Goal: Information Seeking & Learning: Learn about a topic

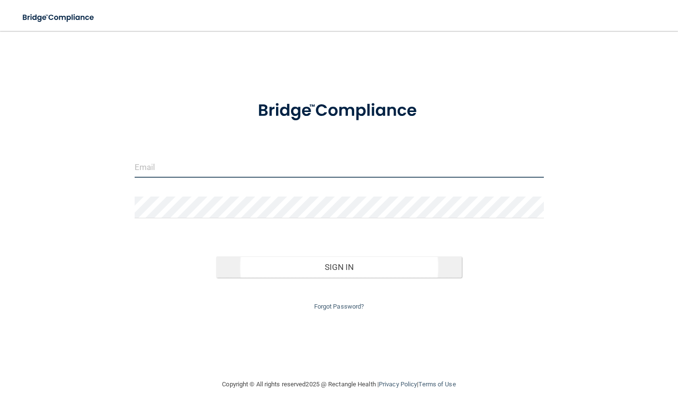
type input "[EMAIL_ADDRESS][DOMAIN_NAME]"
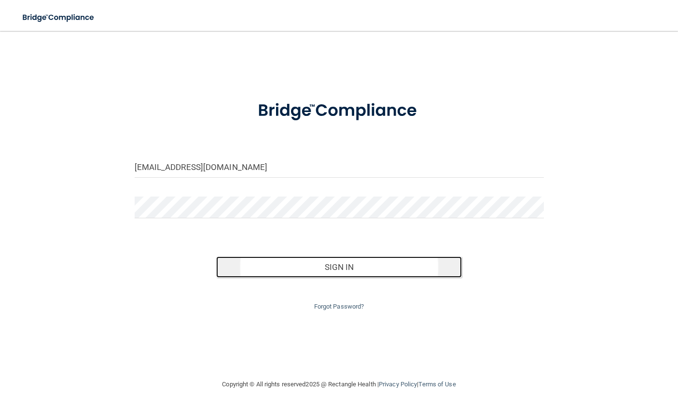
click at [364, 267] on button "Sign In" at bounding box center [339, 266] width 246 height 21
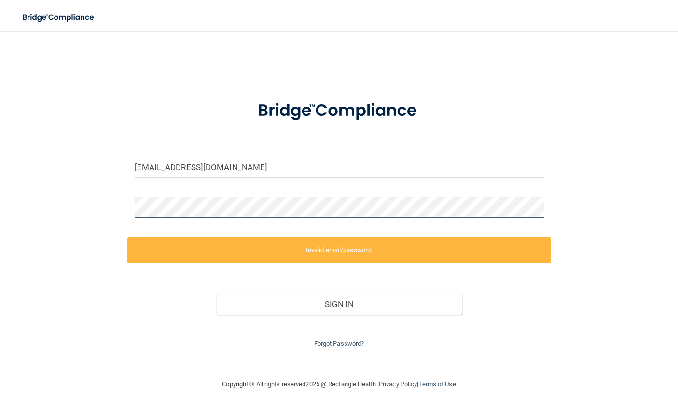
click at [59, 202] on div "ar03645@gmail.com Invalid email/password. You don't have permission to access t…" at bounding box center [339, 205] width 640 height 328
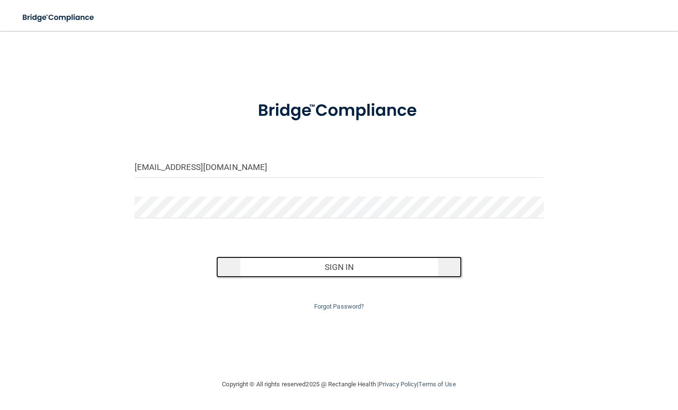
click at [369, 266] on button "Sign In" at bounding box center [339, 266] width 246 height 21
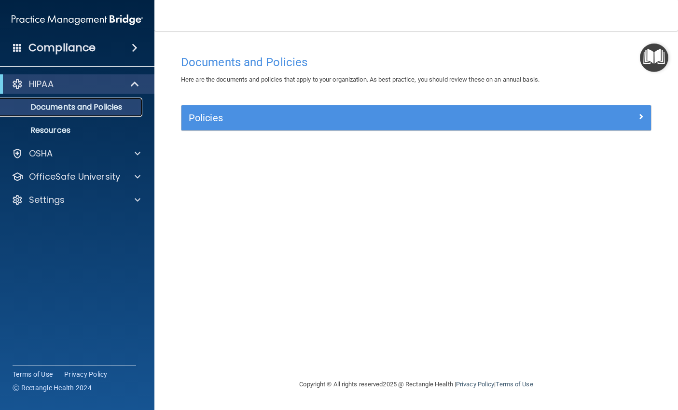
click at [101, 106] on p "Documents and Policies" at bounding box center [72, 107] width 132 height 10
click at [62, 109] on p "Documents and Policies" at bounding box center [72, 107] width 132 height 10
click at [82, 128] on p "Resources" at bounding box center [72, 131] width 132 height 10
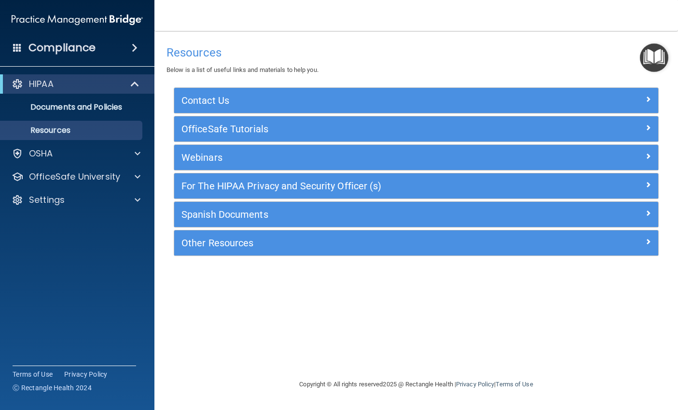
click at [112, 51] on div "Compliance" at bounding box center [77, 47] width 154 height 21
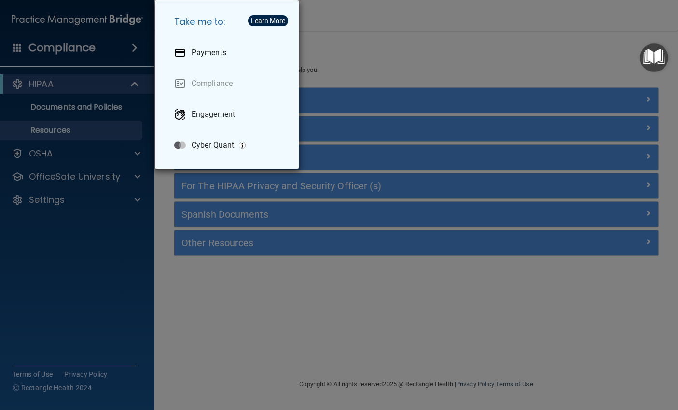
click at [112, 51] on div "Take me to: Payments Compliance Engagement Cyber Quant" at bounding box center [339, 205] width 678 height 410
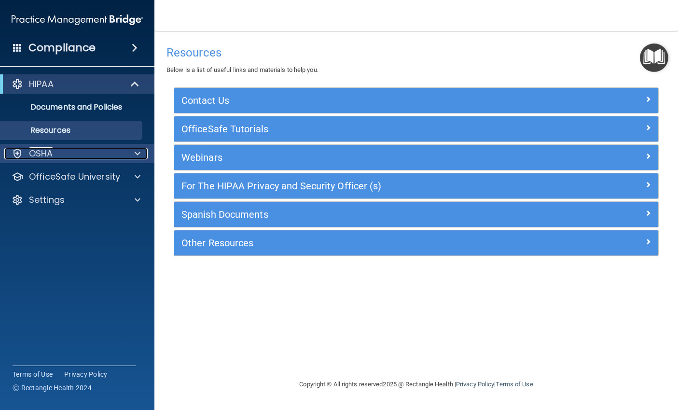
click at [108, 156] on div "OSHA" at bounding box center [64, 154] width 120 height 12
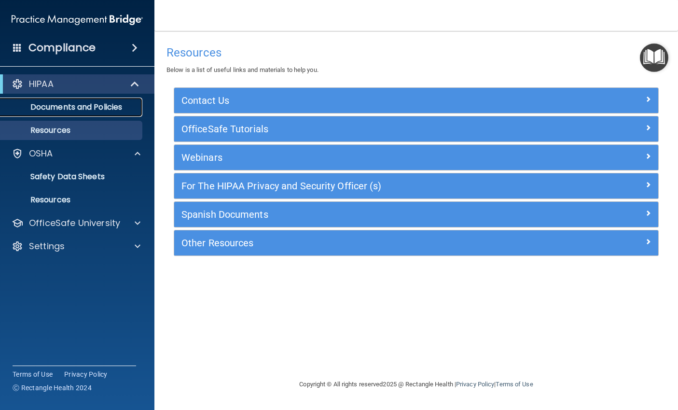
click at [85, 105] on p "Documents and Policies" at bounding box center [72, 107] width 132 height 10
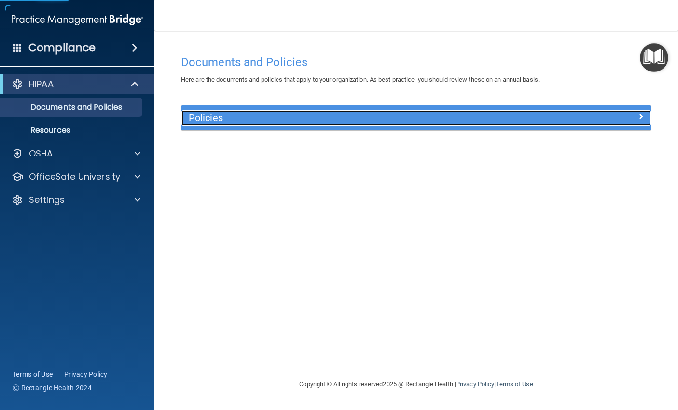
click at [286, 118] on h5 "Policies" at bounding box center [358, 117] width 338 height 11
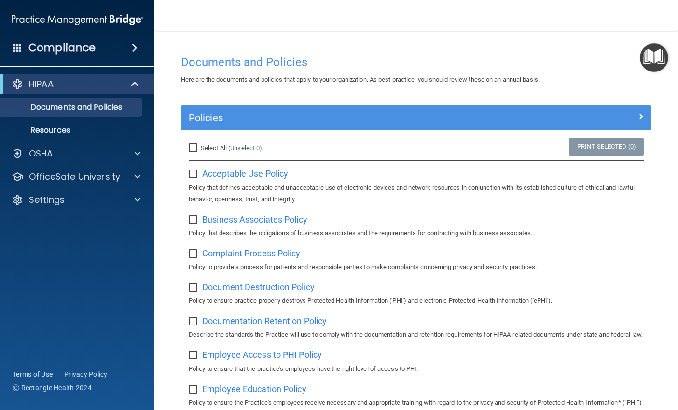
drag, startPoint x: 195, startPoint y: 149, endPoint x: 200, endPoint y: 150, distance: 4.9
click at [195, 149] on input "Select All (Unselect 0) Unselect All" at bounding box center [194, 148] width 11 height 8
checkbox input "true"
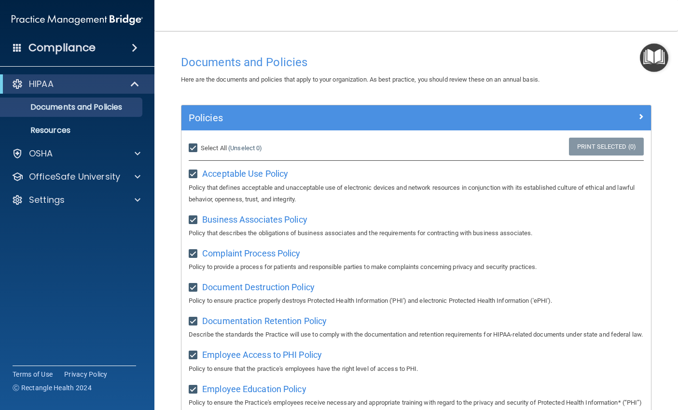
checkbox input "true"
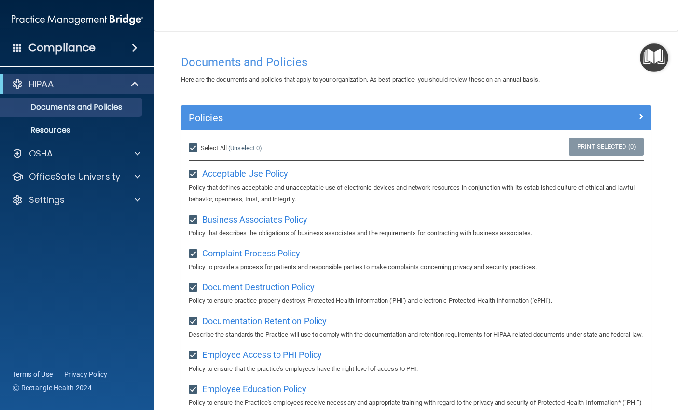
checkbox input "true"
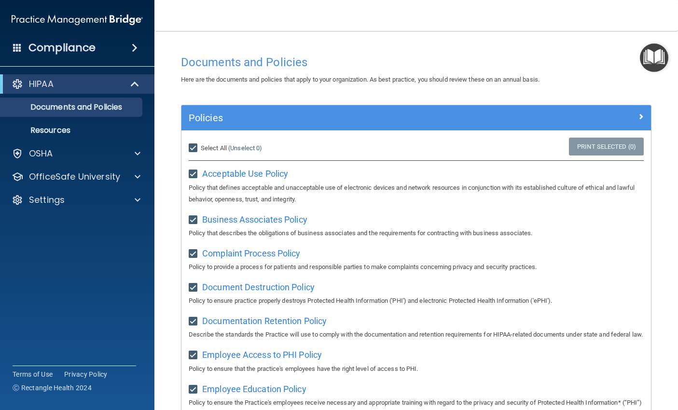
checkbox input "true"
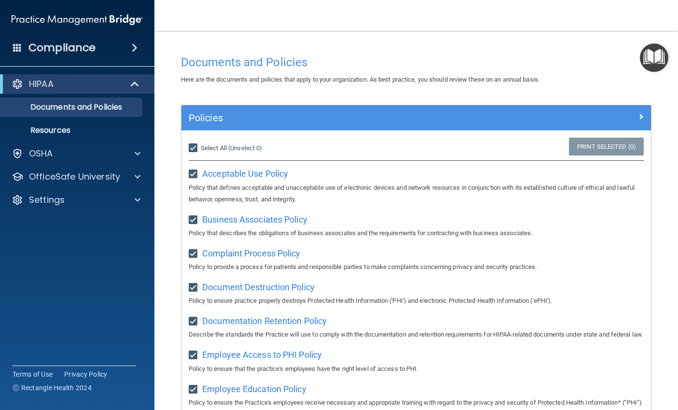
checkbox input "true"
click at [588, 143] on link "Print Selected (21)" at bounding box center [605, 147] width 78 height 18
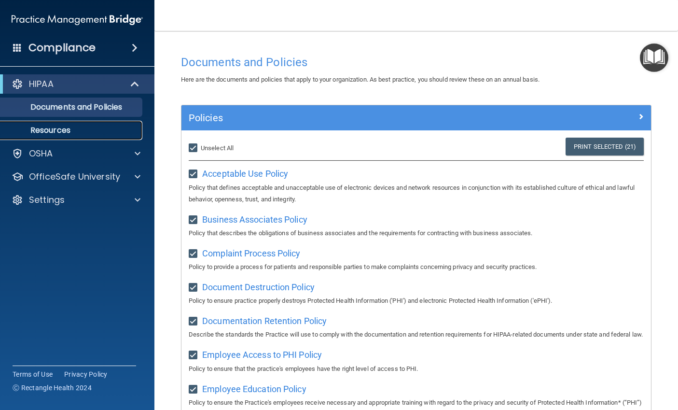
click at [82, 137] on link "Resources" at bounding box center [66, 130] width 152 height 19
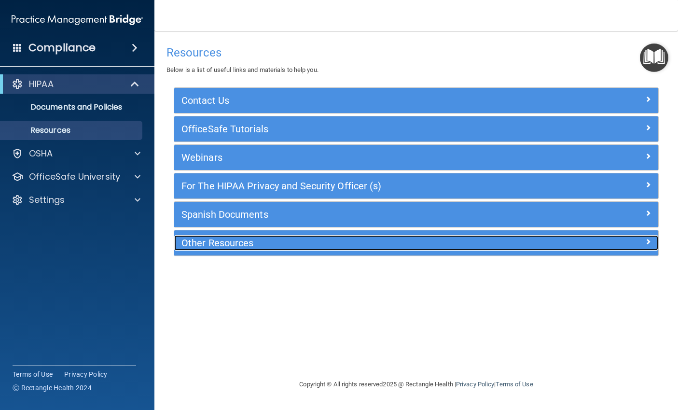
click at [642, 241] on div at bounding box center [597, 241] width 121 height 12
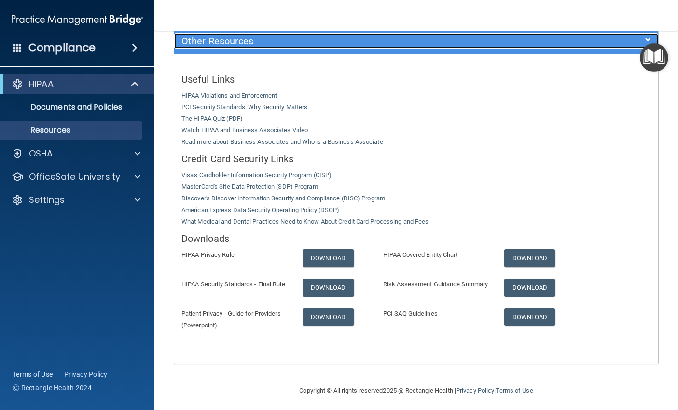
scroll to position [217, 0]
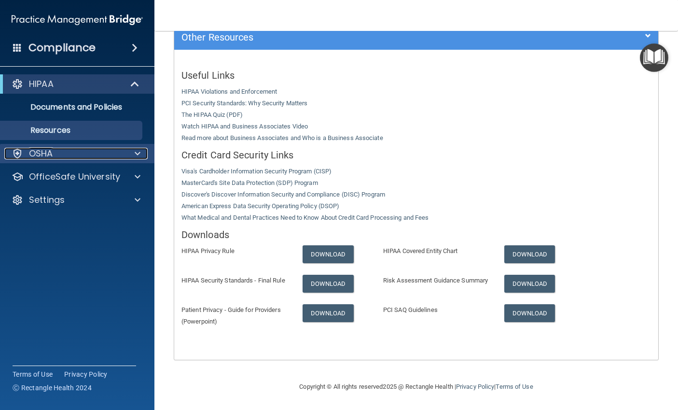
click at [100, 155] on div "OSHA" at bounding box center [64, 154] width 120 height 12
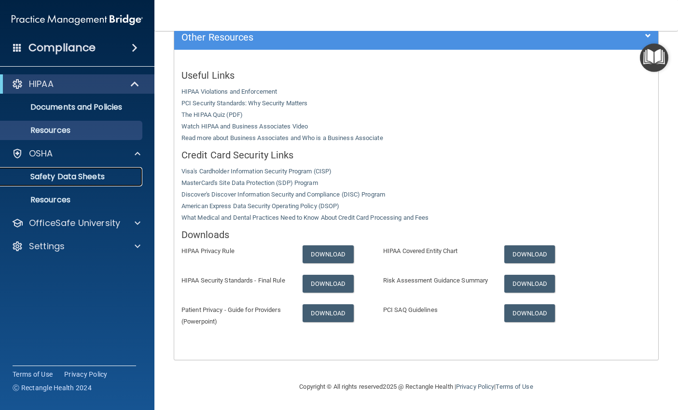
click at [85, 178] on p "Safety Data Sheets" at bounding box center [72, 177] width 132 height 10
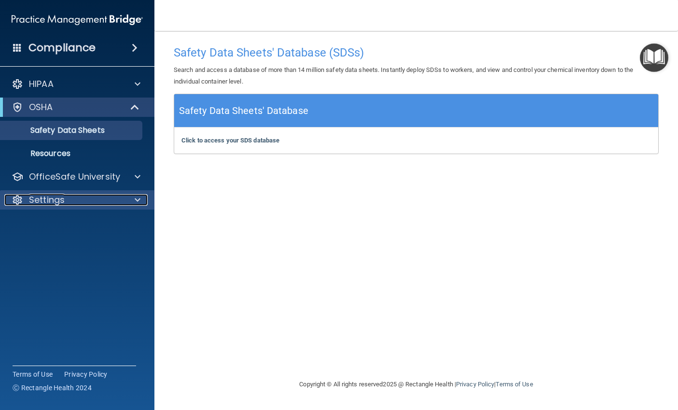
click at [121, 199] on div "Settings" at bounding box center [64, 200] width 120 height 12
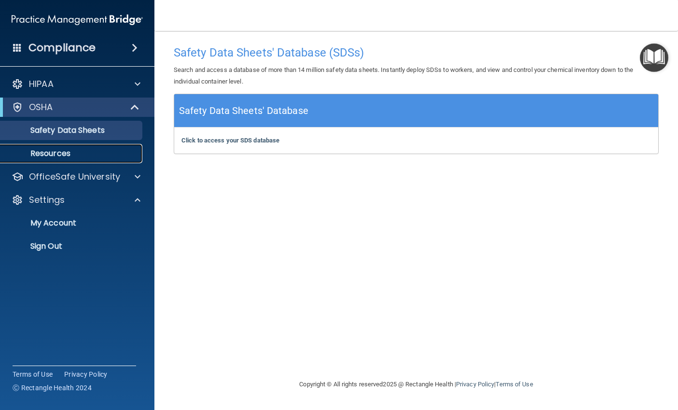
click at [98, 154] on p "Resources" at bounding box center [72, 154] width 132 height 10
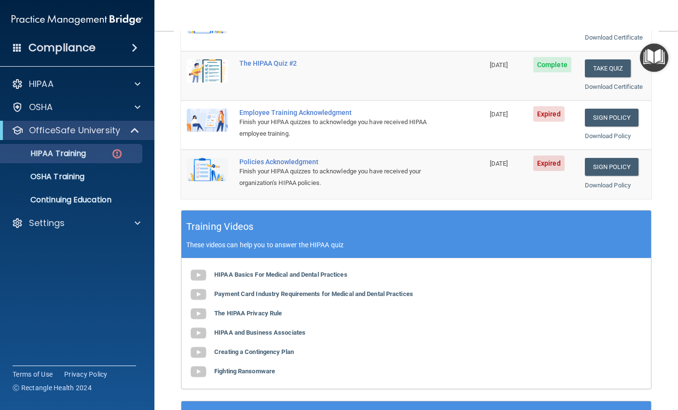
scroll to position [28, 0]
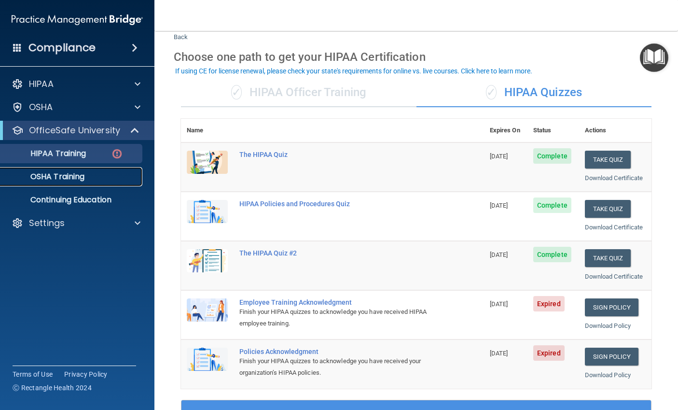
click at [64, 175] on p "OSHA Training" at bounding box center [45, 177] width 78 height 10
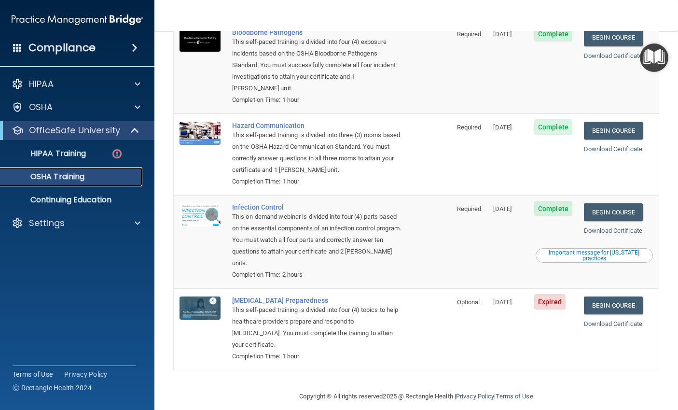
scroll to position [100, 0]
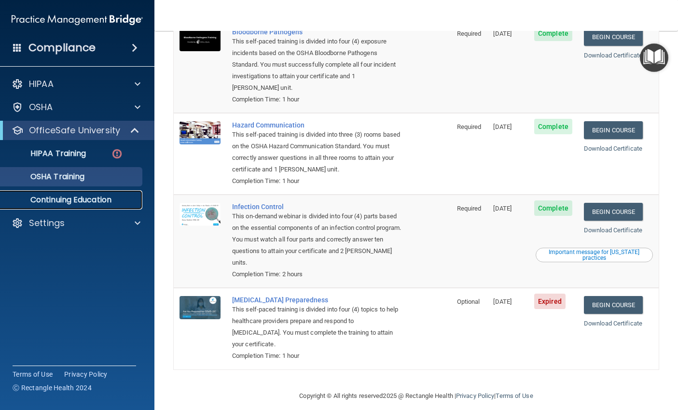
click at [66, 197] on p "Continuing Education" at bounding box center [72, 200] width 132 height 10
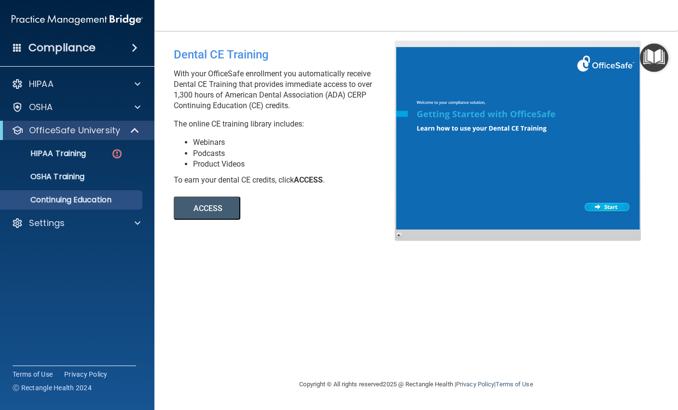
click at [310, 177] on b "ACCESS" at bounding box center [308, 179] width 29 height 9
click at [200, 205] on button "ACCESS" at bounding box center [207, 207] width 67 height 23
click at [80, 159] on link "HIPAA Training" at bounding box center [66, 153] width 152 height 19
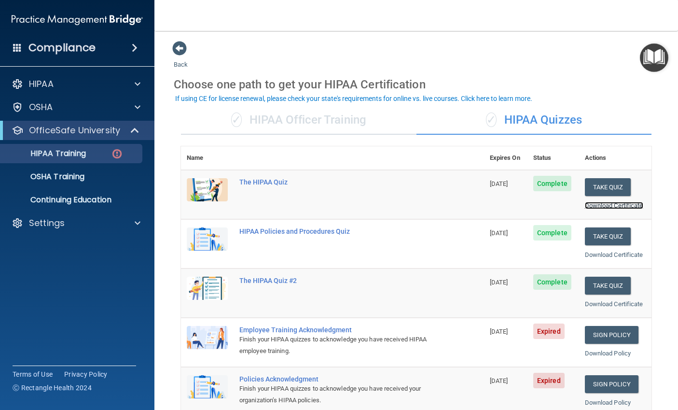
click at [607, 204] on link "Download Certificate" at bounding box center [614, 205] width 58 height 7
click at [607, 255] on link "Download Certificate" at bounding box center [614, 254] width 58 height 7
click at [603, 304] on link "Download Certificate" at bounding box center [614, 303] width 58 height 7
click at [62, 176] on p "OSHA Training" at bounding box center [45, 177] width 78 height 10
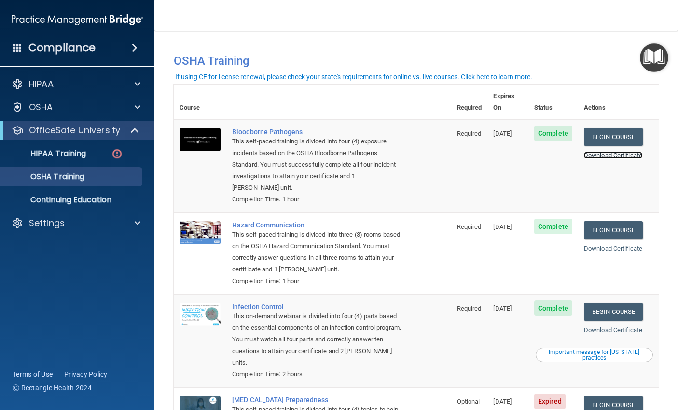
click at [621, 152] on link "Download Certificate" at bounding box center [613, 155] width 58 height 7
click at [607, 245] on link "Download Certificate" at bounding box center [613, 248] width 58 height 7
click at [614, 326] on link "Download Certificate" at bounding box center [613, 329] width 58 height 7
click at [83, 198] on p "Continuing Education" at bounding box center [72, 200] width 132 height 10
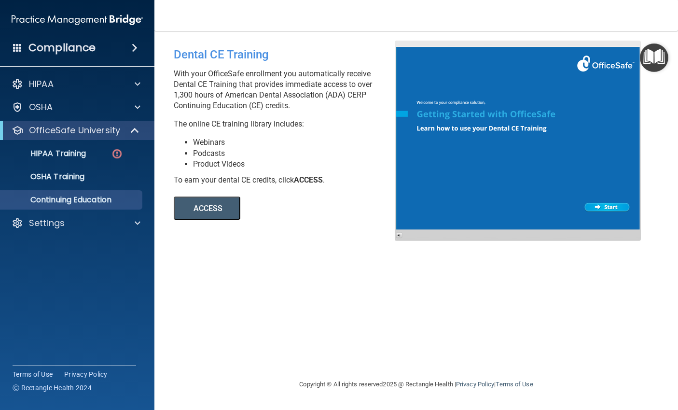
click at [64, 49] on h4 "Compliance" at bounding box center [61, 48] width 67 height 14
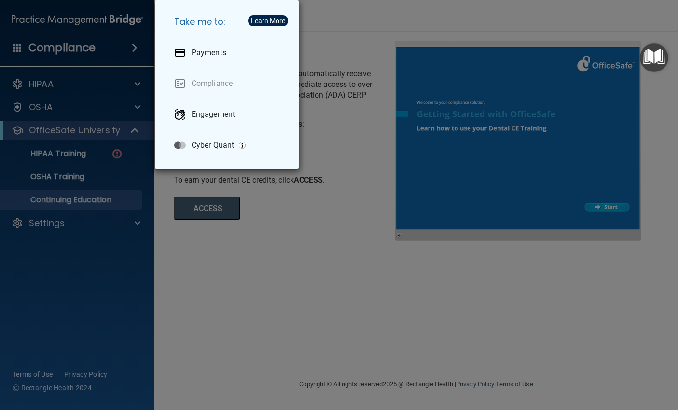
click at [64, 44] on div "Take me to: Payments Compliance Engagement Cyber Quant" at bounding box center [339, 205] width 678 height 410
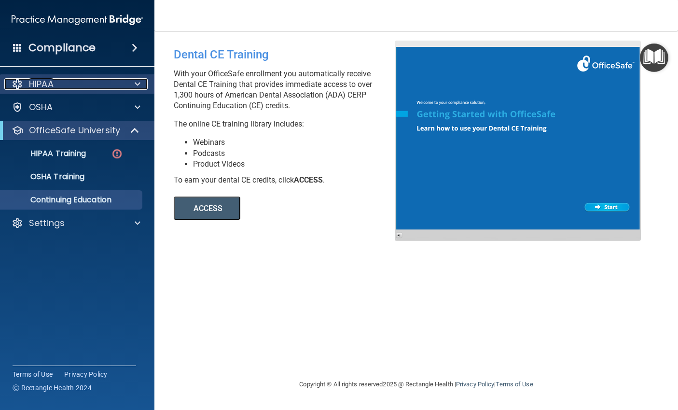
click at [79, 82] on div "HIPAA" at bounding box center [64, 84] width 120 height 12
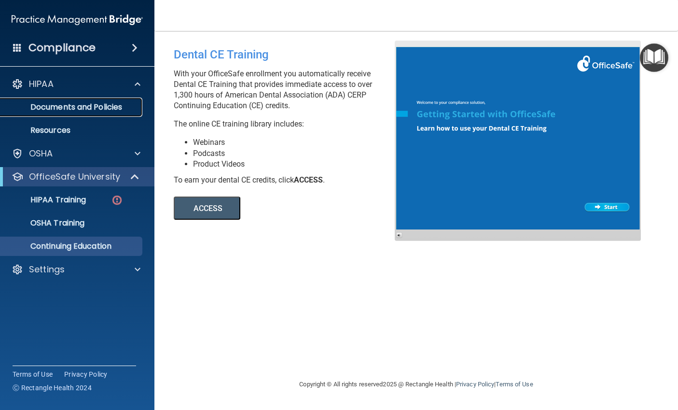
click at [70, 102] on p "Documents and Policies" at bounding box center [72, 107] width 132 height 10
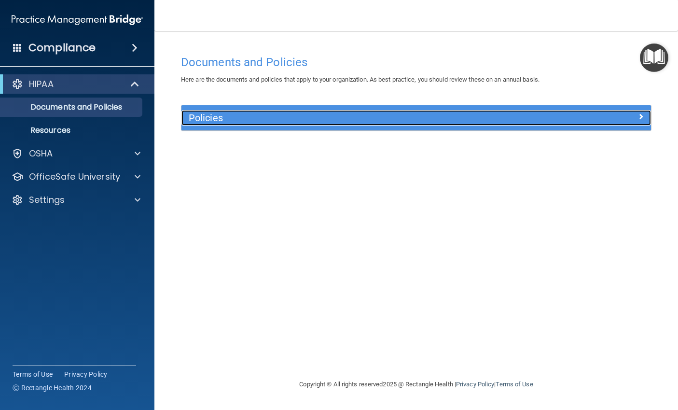
click at [628, 116] on div at bounding box center [592, 116] width 117 height 12
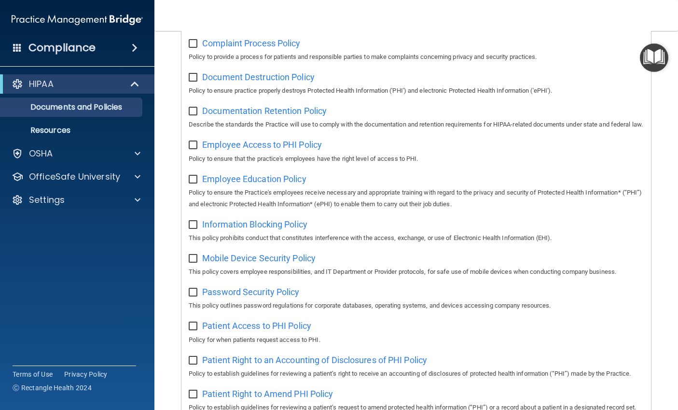
scroll to position [37, 0]
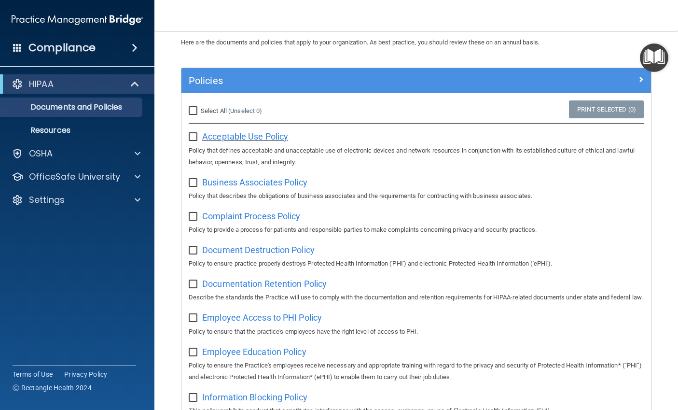
drag, startPoint x: 191, startPoint y: 109, endPoint x: 255, endPoint y: 141, distance: 71.9
click at [191, 110] on input "Select All (Unselect 0) Unselect All" at bounding box center [194, 111] width 11 height 8
checkbox input "true"
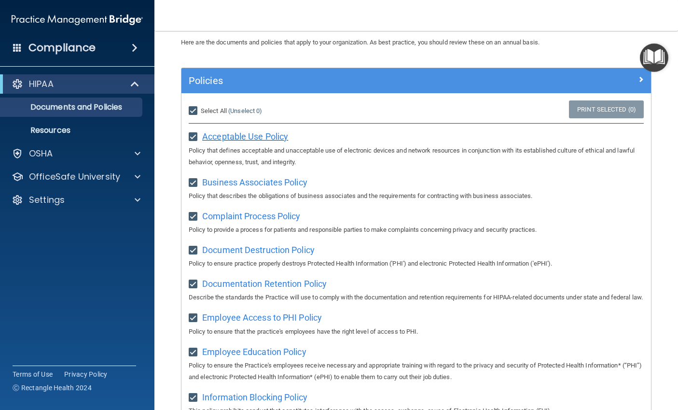
checkbox input "true"
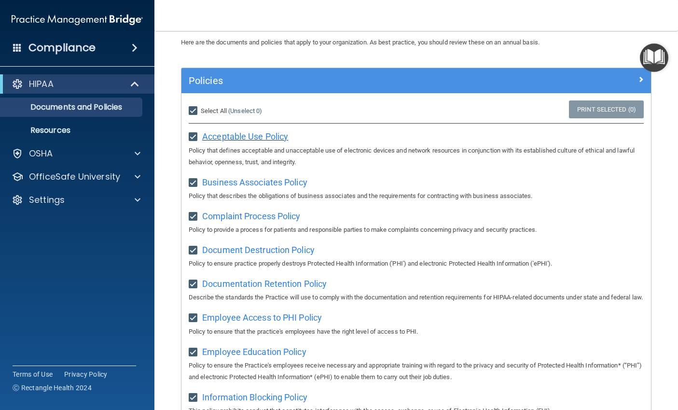
checkbox input "true"
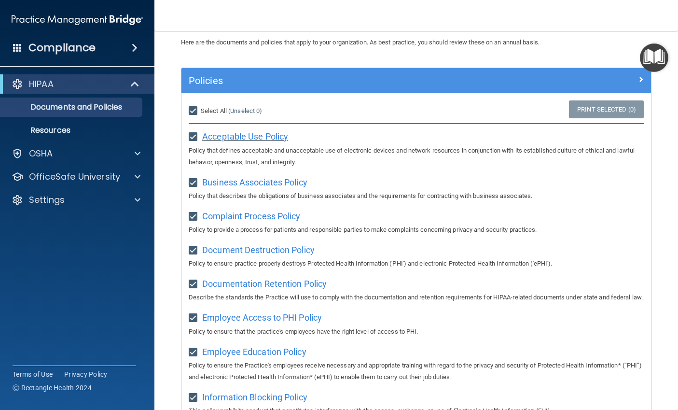
checkbox input "true"
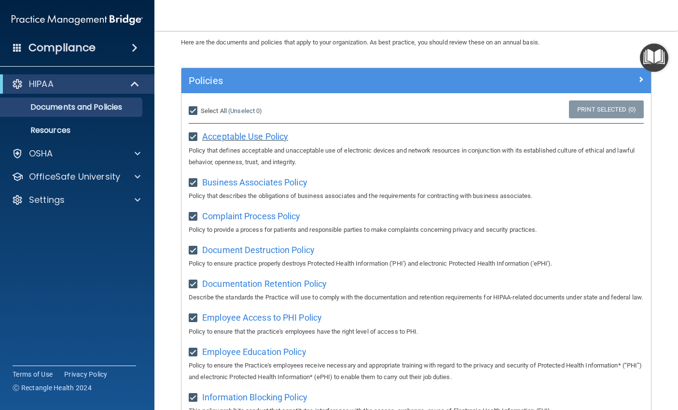
checkbox input "true"
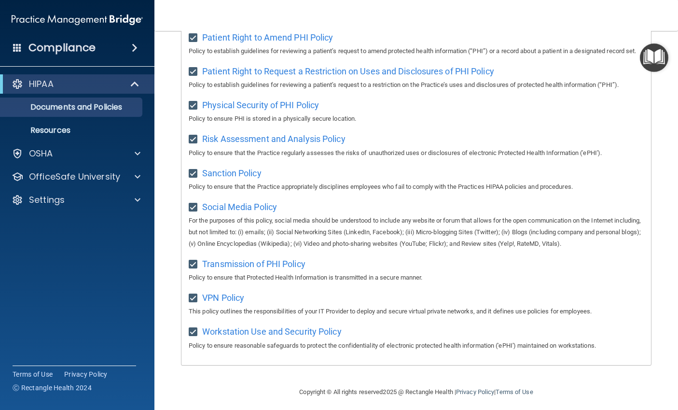
scroll to position [616, 0]
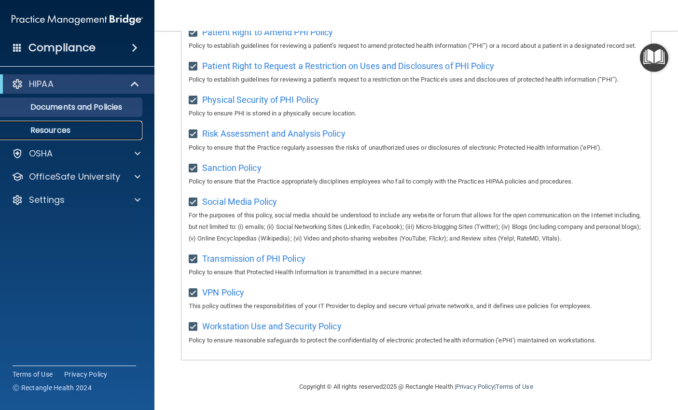
click at [106, 132] on p "Resources" at bounding box center [72, 131] width 132 height 10
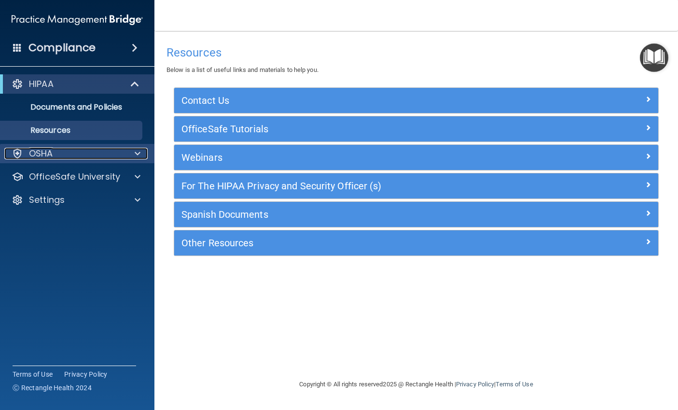
click at [117, 154] on div "OSHA" at bounding box center [64, 154] width 120 height 12
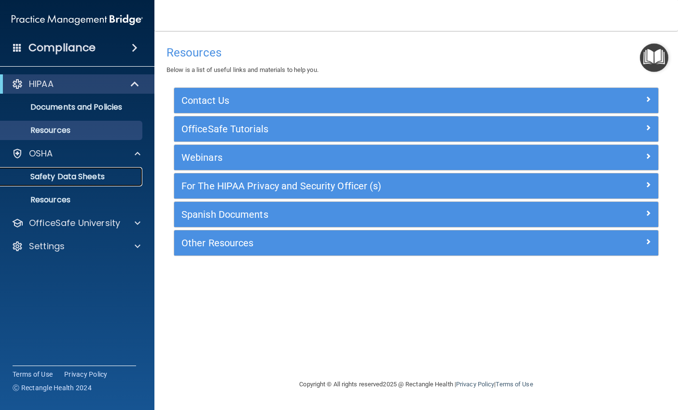
click at [98, 174] on p "Safety Data Sheets" at bounding box center [72, 177] width 132 height 10
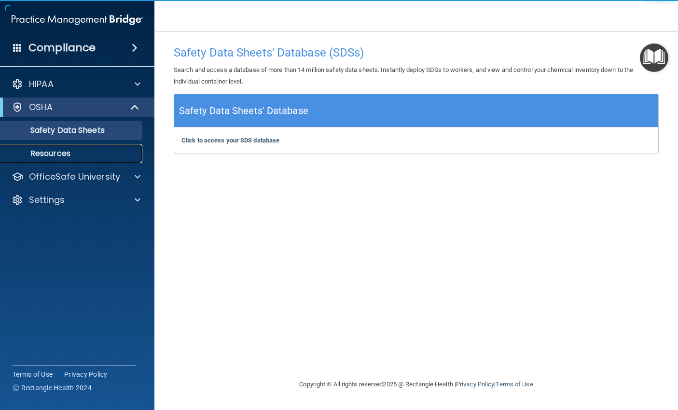
click at [74, 150] on p "Resources" at bounding box center [72, 154] width 132 height 10
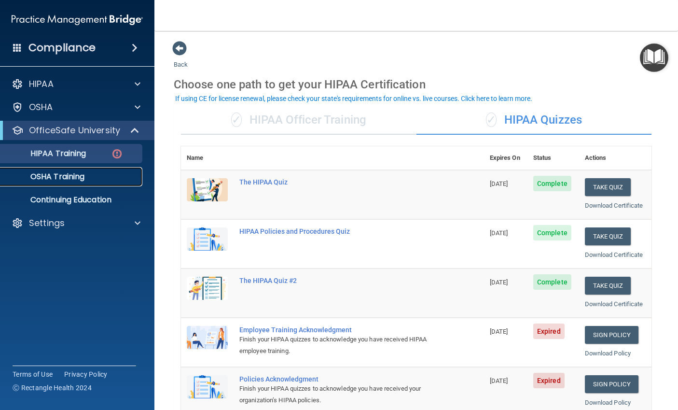
click at [75, 178] on p "OSHA Training" at bounding box center [45, 177] width 78 height 10
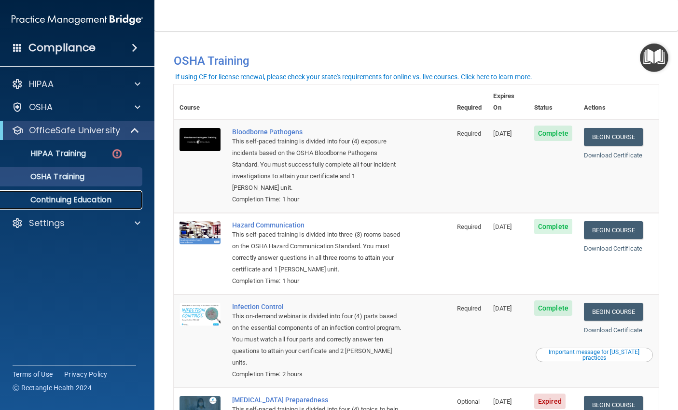
click at [95, 200] on p "Continuing Education" at bounding box center [72, 200] width 132 height 10
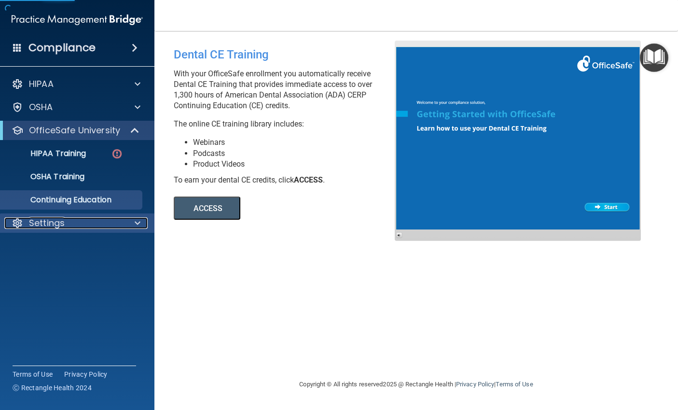
click at [94, 220] on div "Settings" at bounding box center [64, 223] width 120 height 12
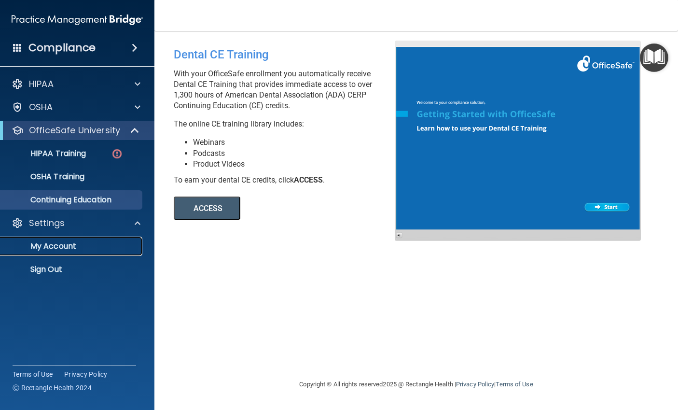
click at [54, 245] on p "My Account" at bounding box center [72, 246] width 132 height 10
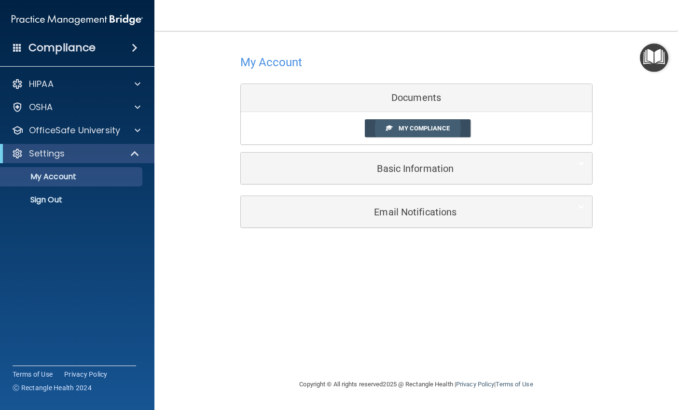
click at [441, 127] on span "My Compliance" at bounding box center [424, 128] width 51 height 7
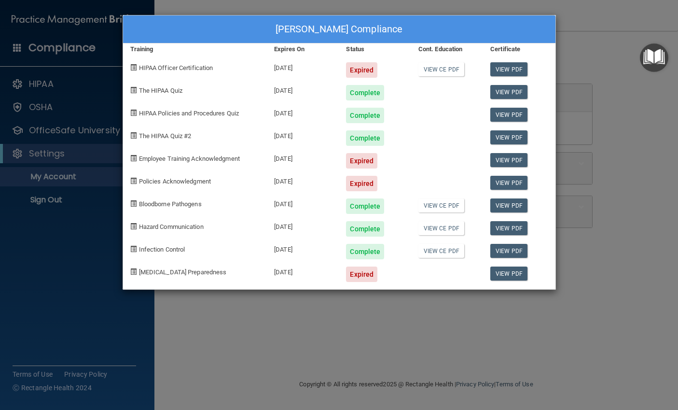
click at [624, 113] on div "Angela Christianson's Compliance Training Expires On Status Cont. Education Cer…" at bounding box center [339, 205] width 678 height 410
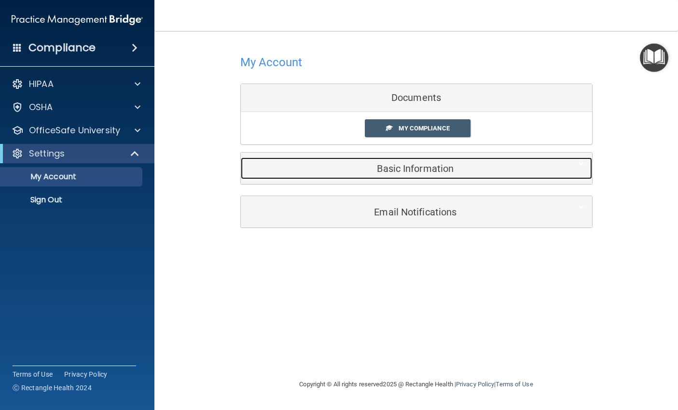
click at [434, 169] on h5 "Basic Information" at bounding box center [401, 168] width 307 height 11
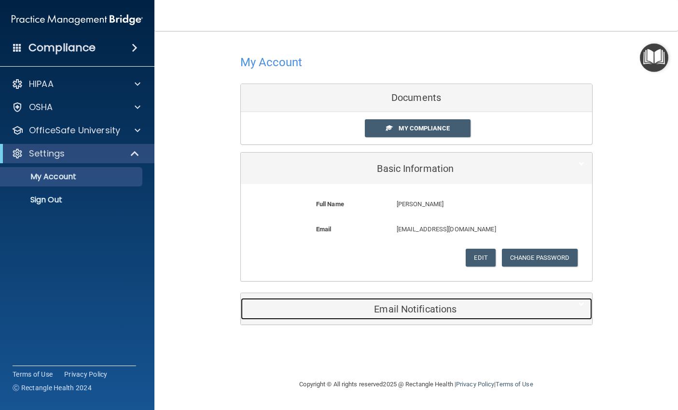
click at [412, 313] on h5 "Email Notifications" at bounding box center [401, 309] width 307 height 11
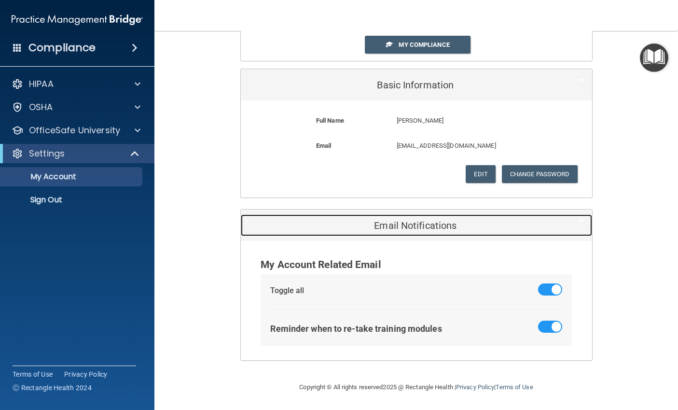
scroll to position [84, 0]
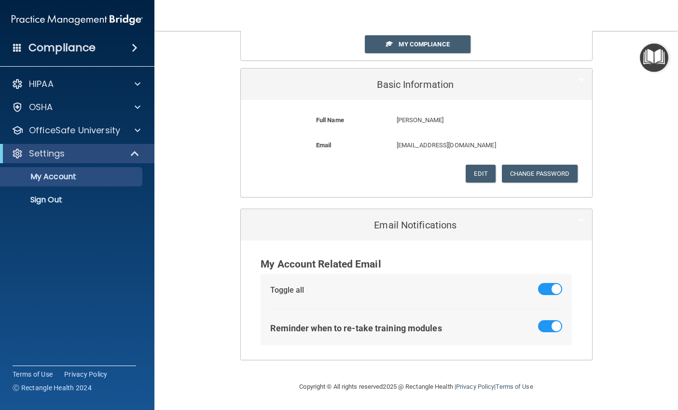
click at [72, 20] on img at bounding box center [77, 19] width 131 height 19
click at [81, 47] on h4 "Compliance" at bounding box center [61, 48] width 67 height 14
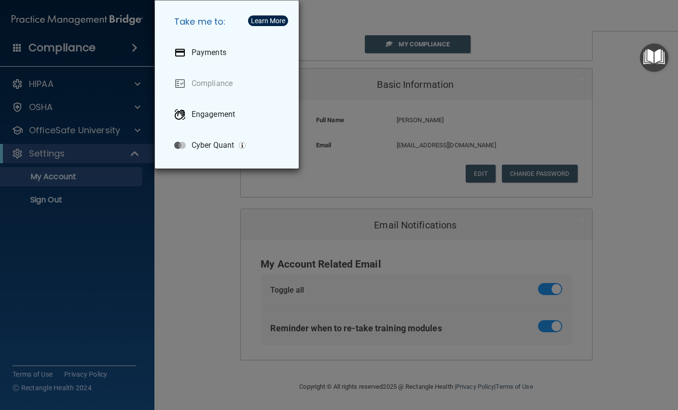
click at [264, 20] on div "Learn More" at bounding box center [268, 20] width 34 height 7
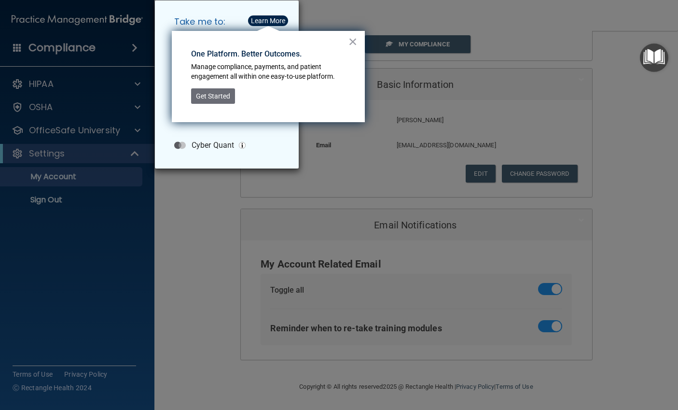
drag, startPoint x: 351, startPoint y: 41, endPoint x: 327, endPoint y: 40, distance: 24.1
click at [351, 42] on button "×" at bounding box center [353, 41] width 9 height 15
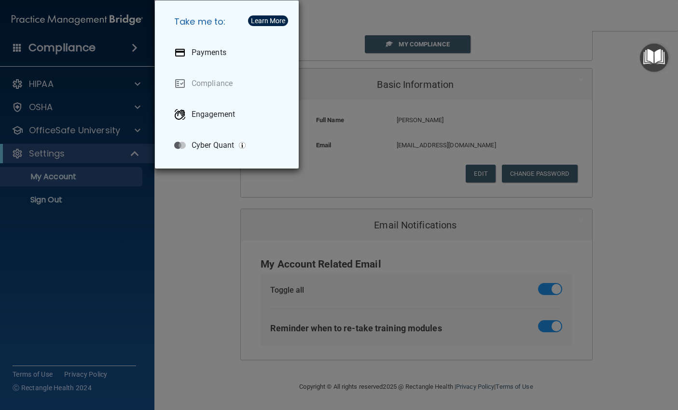
click at [114, 85] on div "Take me to: Payments Compliance Engagement Cyber Quant" at bounding box center [339, 205] width 678 height 410
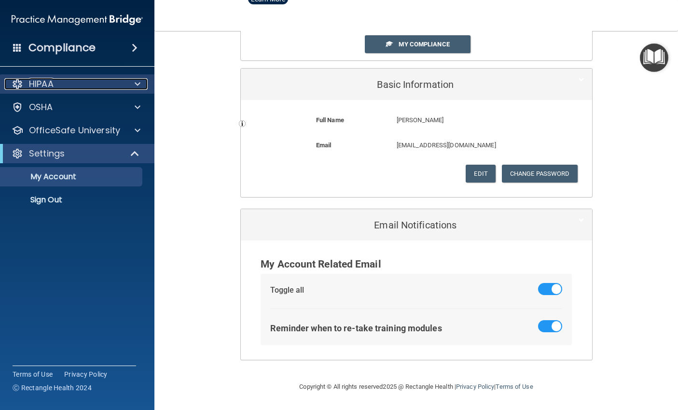
click at [113, 79] on div "HIPAA" at bounding box center [64, 84] width 120 height 12
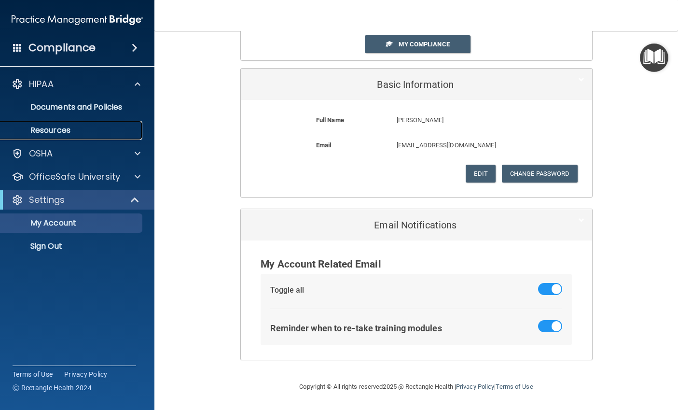
click at [60, 129] on p "Resources" at bounding box center [72, 131] width 132 height 10
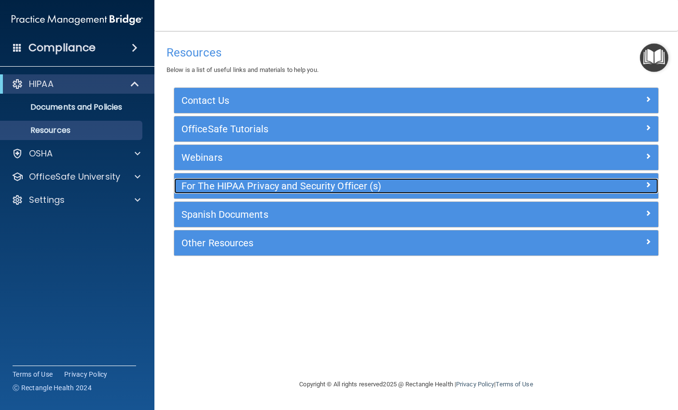
click at [436, 185] on h5 "For The HIPAA Privacy and Security Officer (s)" at bounding box center [355, 186] width 349 height 11
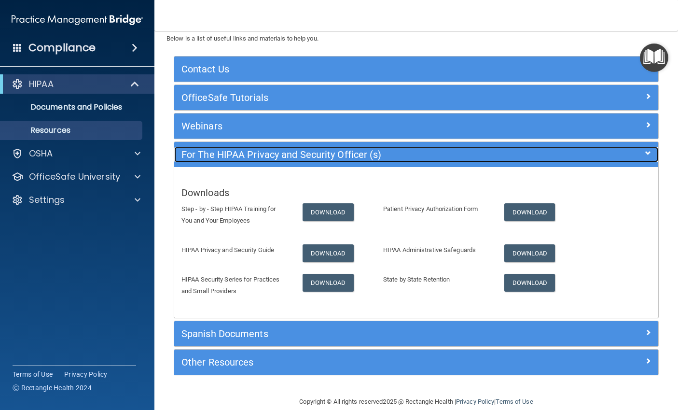
scroll to position [46, 0]
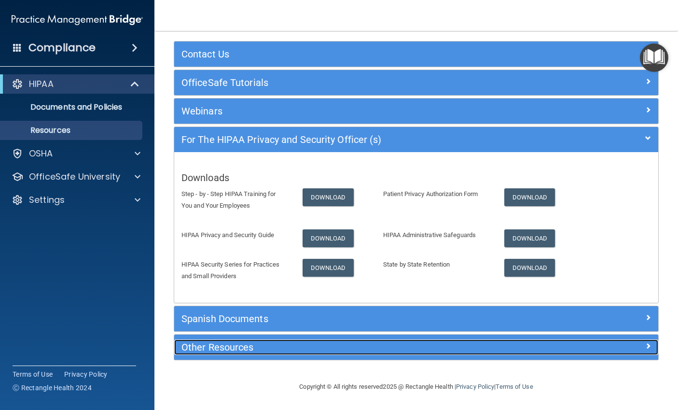
click at [632, 347] on div at bounding box center [597, 345] width 121 height 12
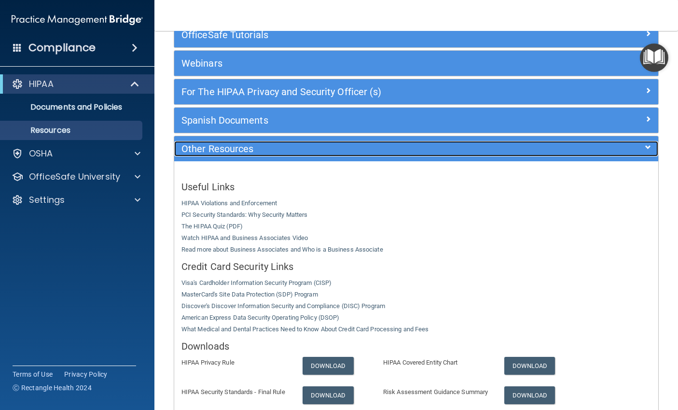
scroll to position [217, 0]
